Goal: Task Accomplishment & Management: Manage account settings

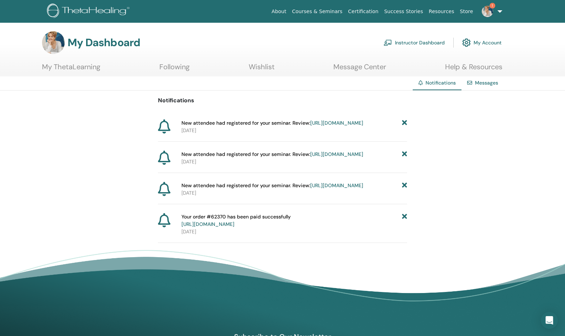
click at [423, 42] on link "Instructor Dashboard" at bounding box center [413, 43] width 61 height 16
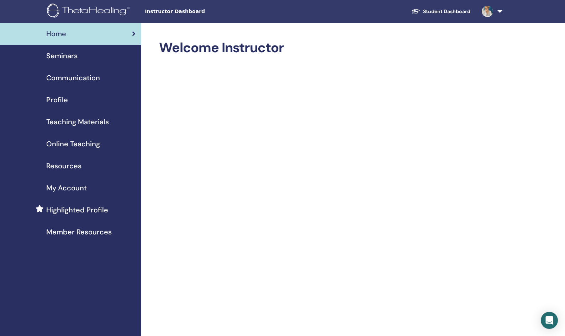
click at [69, 57] on span "Seminars" at bounding box center [61, 55] width 31 height 11
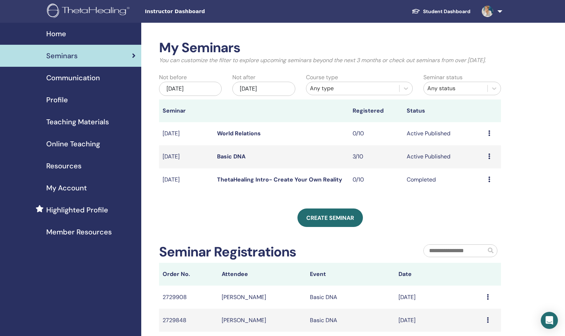
click at [236, 160] on link "Basic DNA" at bounding box center [231, 156] width 28 height 7
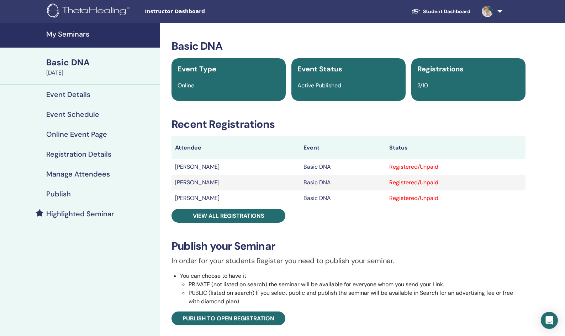
click at [186, 183] on td "Derya Şen" at bounding box center [235, 183] width 128 height 16
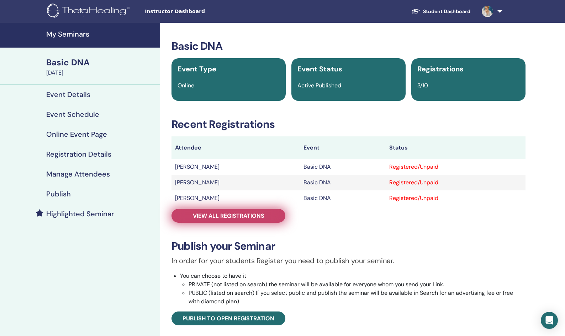
click at [206, 216] on span "View all registrations" at bounding box center [228, 215] width 71 height 7
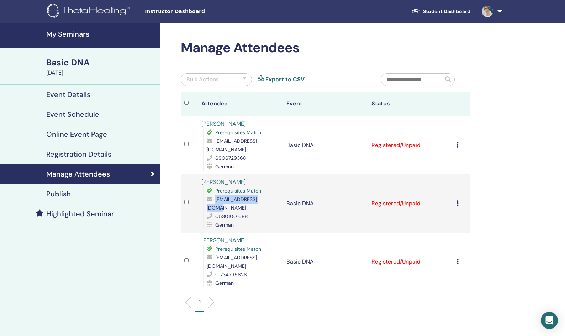
drag, startPoint x: 272, startPoint y: 200, endPoint x: 215, endPoint y: 199, distance: 57.3
click at [215, 199] on div "derya83637@gmail.com" at bounding box center [243, 203] width 73 height 17
copy span "derya83637@gmail.com"
click at [459, 144] on div "Cancel Registration Do not auto-certify Mark as Paid Mark as Unpaid Mark as Abs…" at bounding box center [461, 145] width 10 height 9
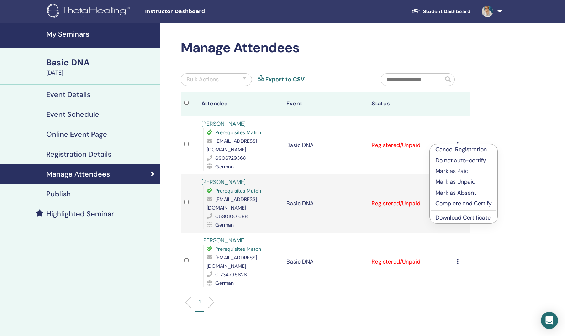
click at [455, 169] on p "Mark as Paid" at bounding box center [463, 171] width 56 height 9
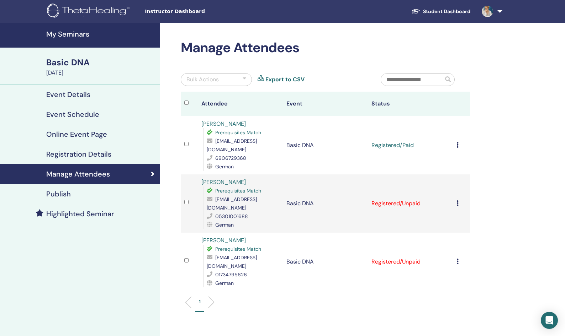
click at [457, 259] on icon at bounding box center [457, 262] width 2 height 6
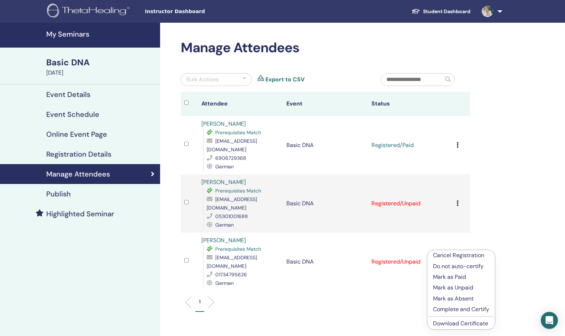
click at [452, 274] on p "Mark as Paid" at bounding box center [461, 277] width 56 height 9
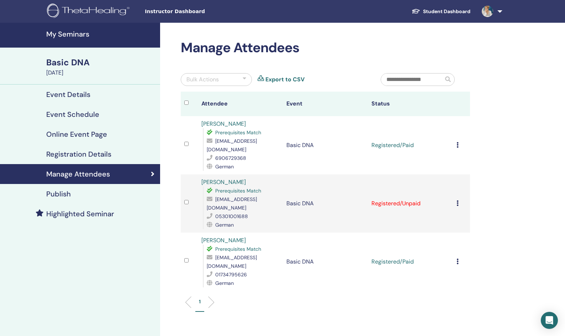
click at [455, 199] on td "Cancel Registration Do not auto-certify Mark as Paid Mark as Unpaid Mark as Abs…" at bounding box center [461, 204] width 17 height 58
click at [219, 181] on link "Derya Şen" at bounding box center [223, 181] width 44 height 7
copy span "05301001688"
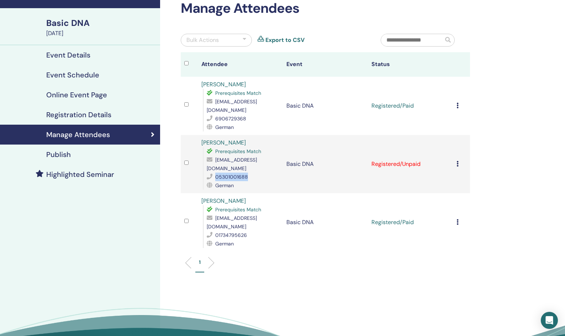
scroll to position [41, 0]
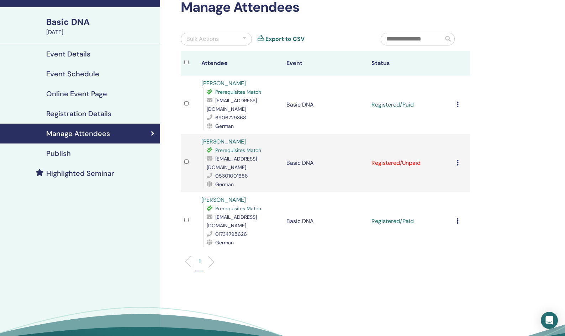
click at [383, 159] on td "Registered/Unpaid" at bounding box center [410, 163] width 85 height 58
click at [457, 160] on icon at bounding box center [457, 163] width 2 height 6
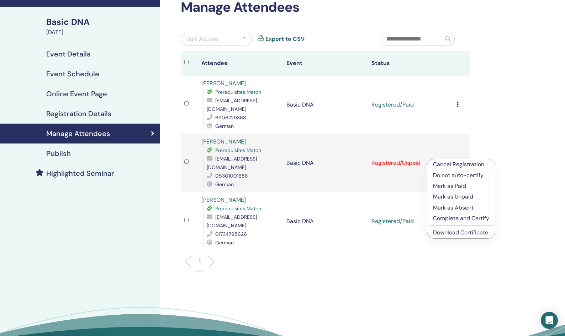
click at [278, 147] on div "Prerequisites Match" at bounding box center [243, 150] width 73 height 9
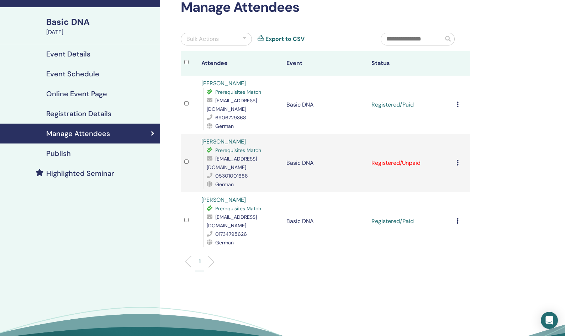
click at [217, 142] on link "[PERSON_NAME]" at bounding box center [223, 141] width 44 height 7
